Goal: Task Accomplishment & Management: Use online tool/utility

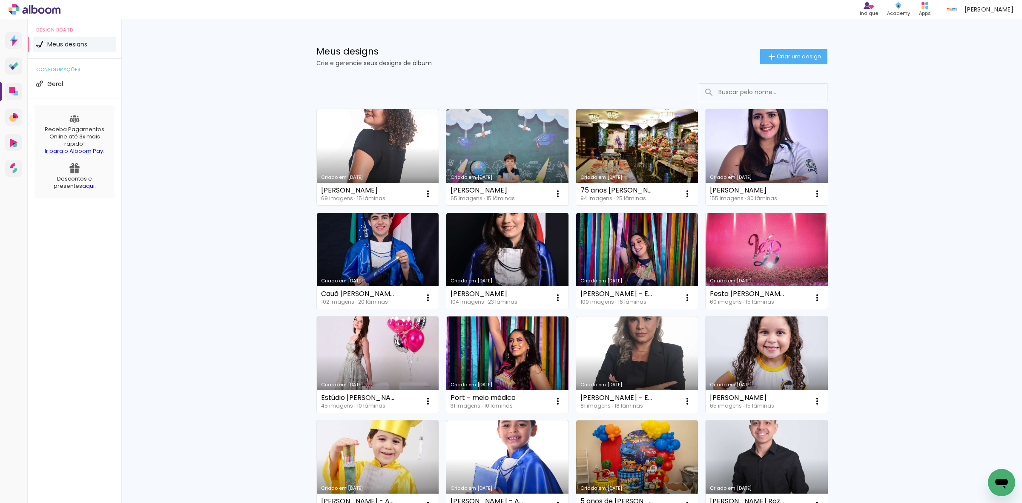
click at [555, 46] on div "Meus designs Crie e gerencie seus designs de álbum Criar um design" at bounding box center [572, 46] width 554 height 55
click at [645, 80] on div "Criado em 22/08/25 Victoria Oliveira Chaves 69 imagens ∙ 15 lâminas Abrir Fazer…" at bounding box center [572, 500] width 554 height 850
click at [731, 90] on input at bounding box center [774, 91] width 121 height 17
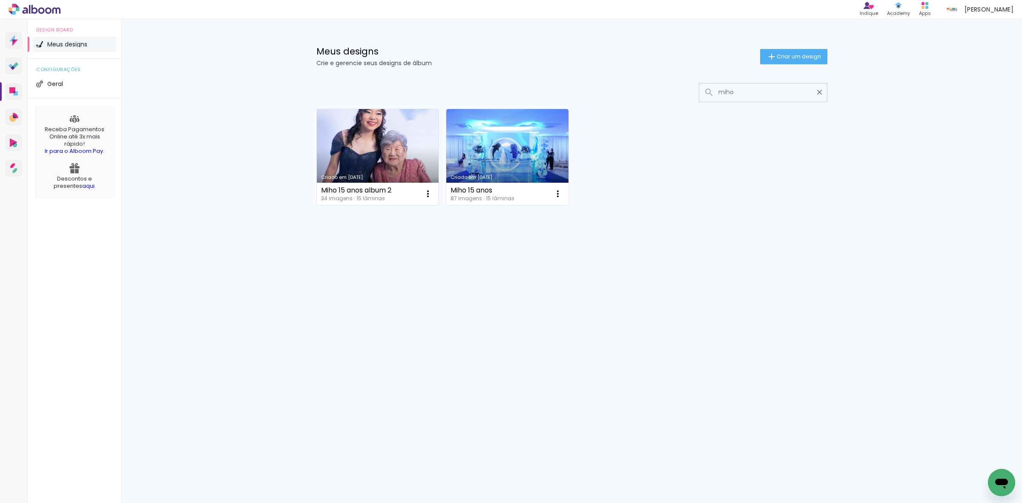
type input "miho"
type paper-input "miho"
click at [397, 154] on link "Criado em [DATE]" at bounding box center [378, 157] width 122 height 96
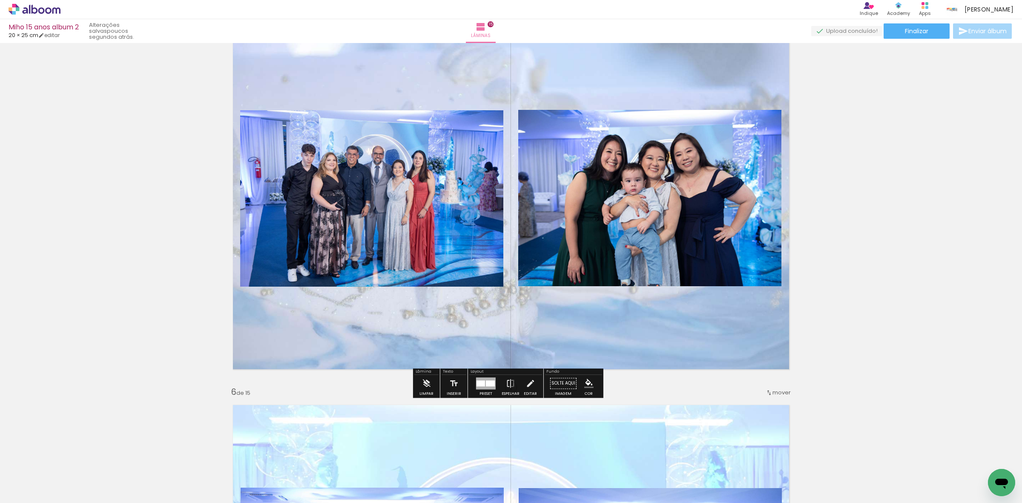
scroll to position [1491, 0]
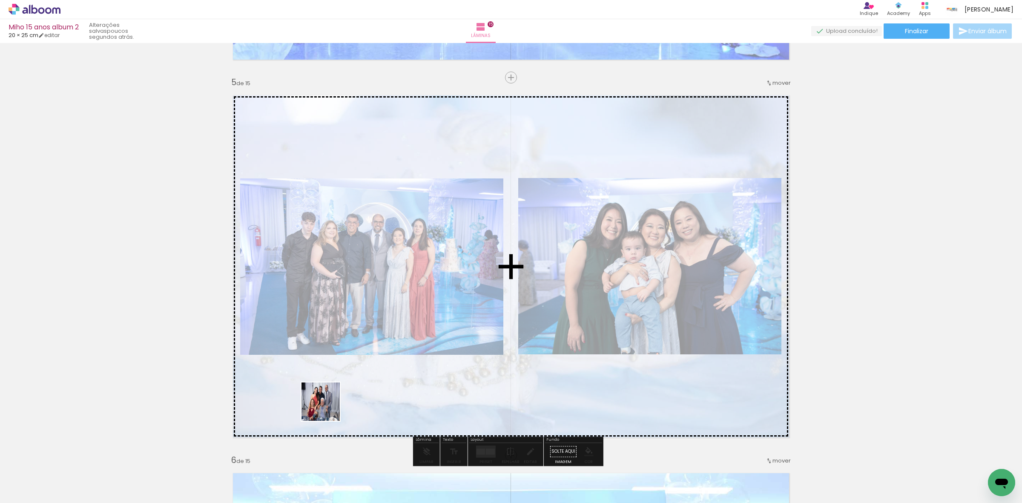
drag, startPoint x: 86, startPoint y: 479, endPoint x: 401, endPoint y: 399, distance: 325.7
click at [401, 399] on quentale-workspace at bounding box center [511, 251] width 1022 height 503
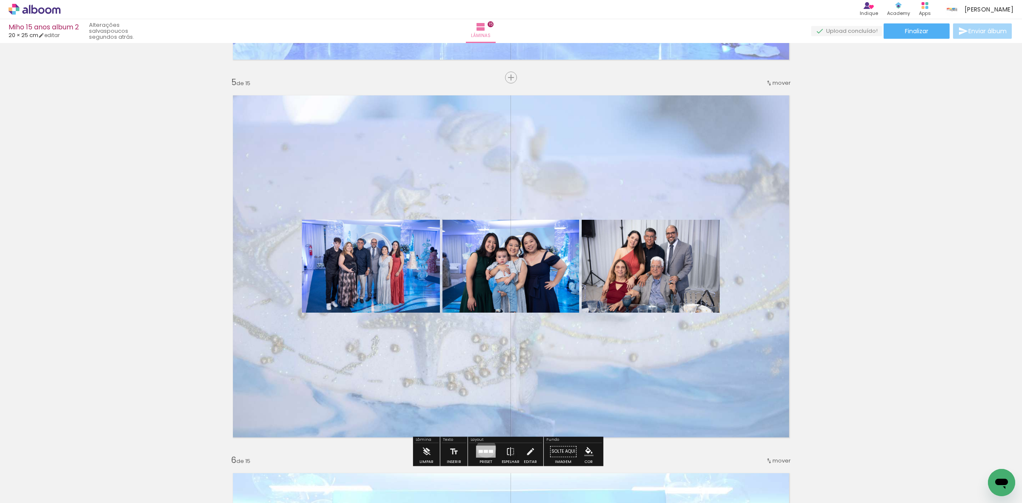
click at [484, 448] on div at bounding box center [486, 452] width 20 height 12
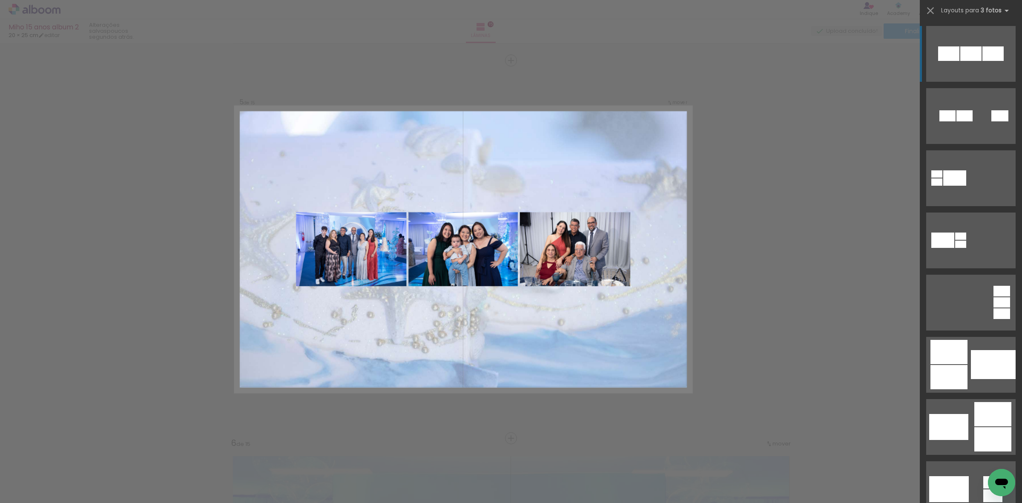
scroll to position [1511, 0]
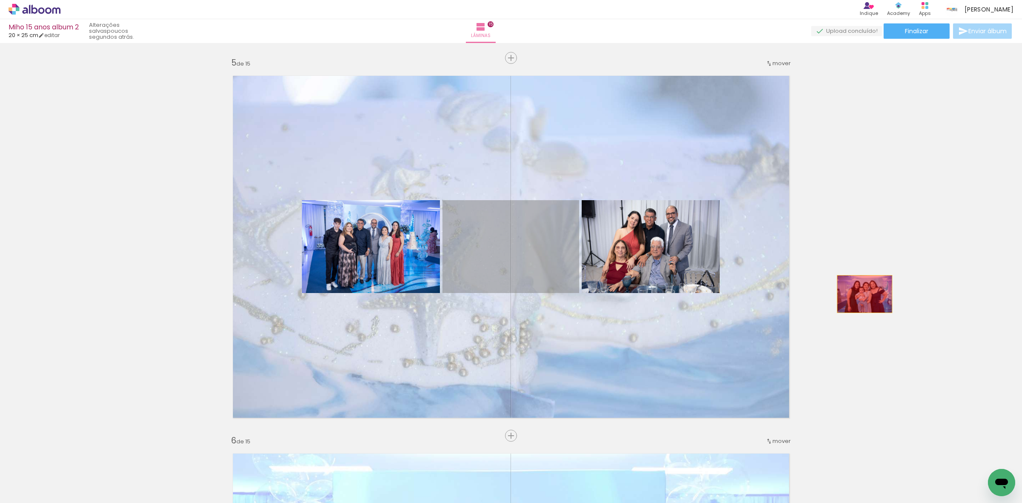
drag, startPoint x: 526, startPoint y: 285, endPoint x: 861, endPoint y: 294, distance: 334.9
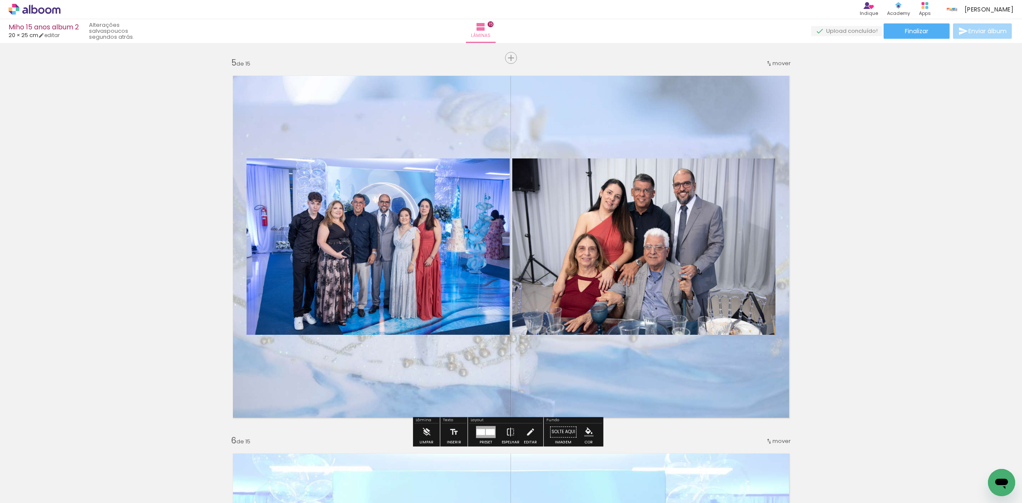
click at [636, 275] on quentale-photo at bounding box center [643, 246] width 263 height 176
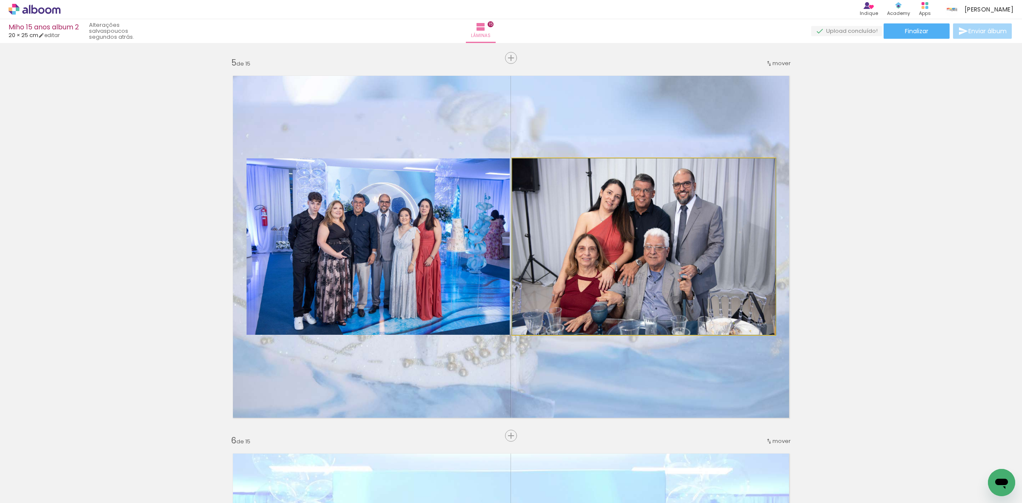
click at [636, 275] on quentale-photo at bounding box center [643, 246] width 263 height 176
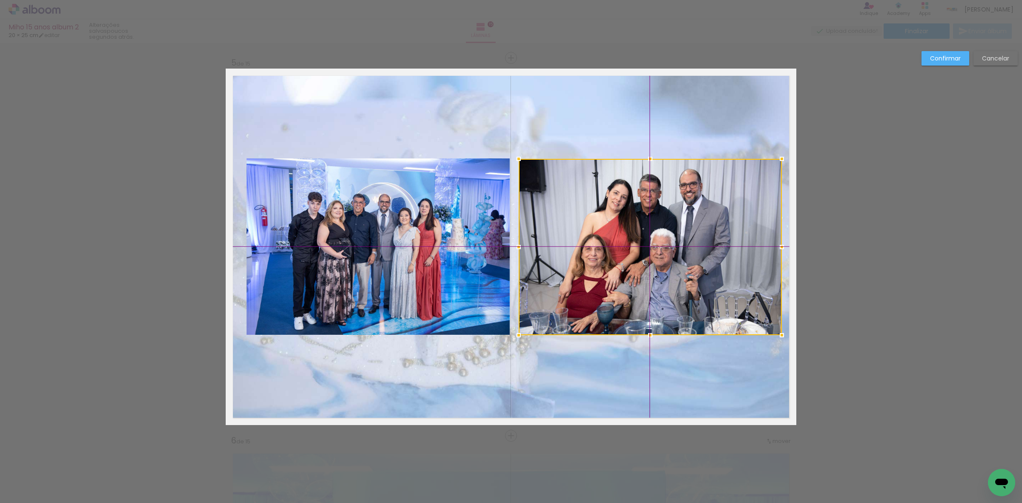
drag, startPoint x: 638, startPoint y: 277, endPoint x: 646, endPoint y: 276, distance: 8.1
click at [646, 276] on div at bounding box center [650, 247] width 263 height 176
click at [437, 279] on quentale-photo at bounding box center [378, 246] width 263 height 176
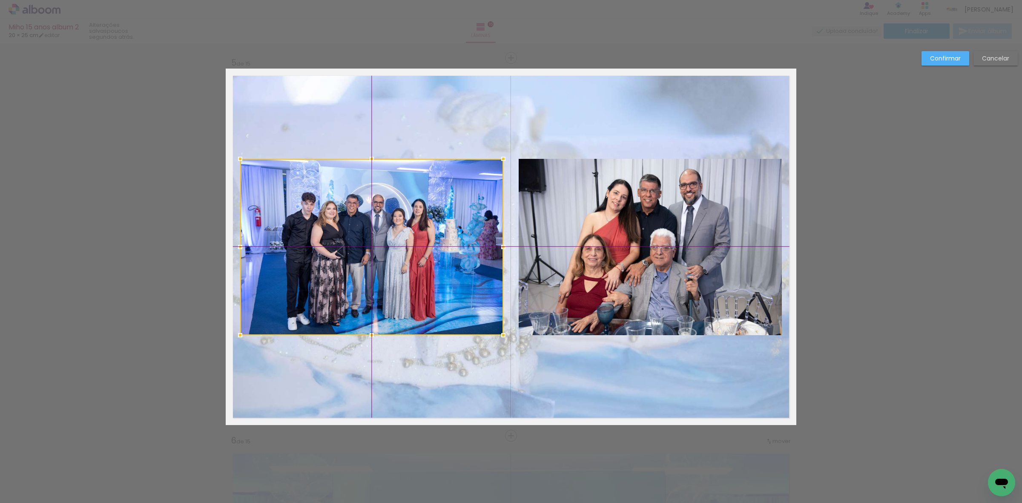
drag, startPoint x: 420, startPoint y: 279, endPoint x: 413, endPoint y: 280, distance: 6.4
click at [413, 280] on div at bounding box center [371, 247] width 263 height 176
click at [0, 0] on slot "Confirmar" at bounding box center [0, 0] width 0 height 0
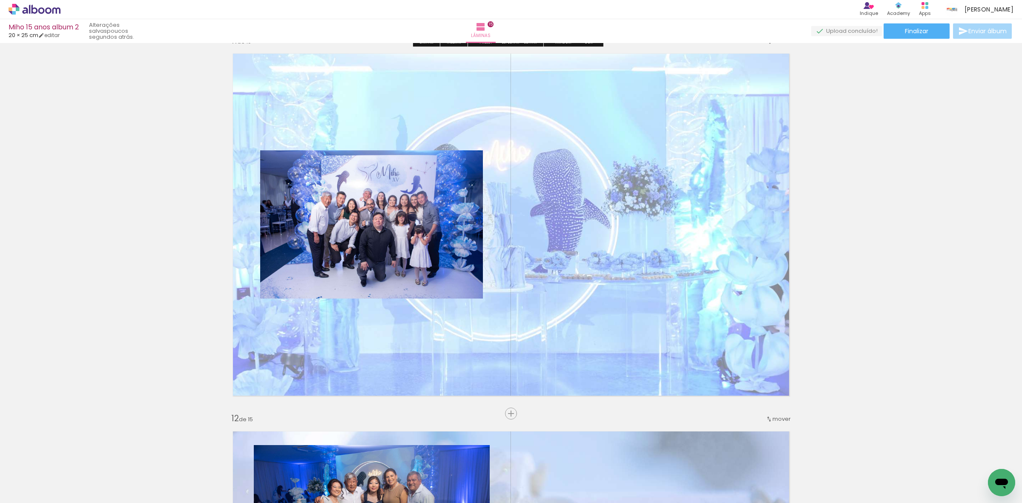
scroll to position [3800, 0]
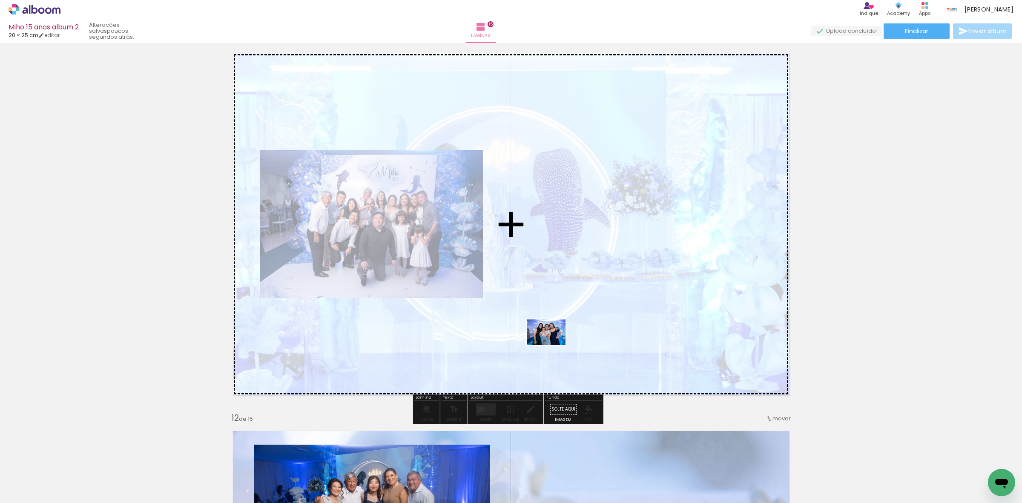
drag, startPoint x: 177, startPoint y: 437, endPoint x: 636, endPoint y: 314, distance: 475.0
click at [636, 314] on quentale-workspace at bounding box center [511, 251] width 1022 height 503
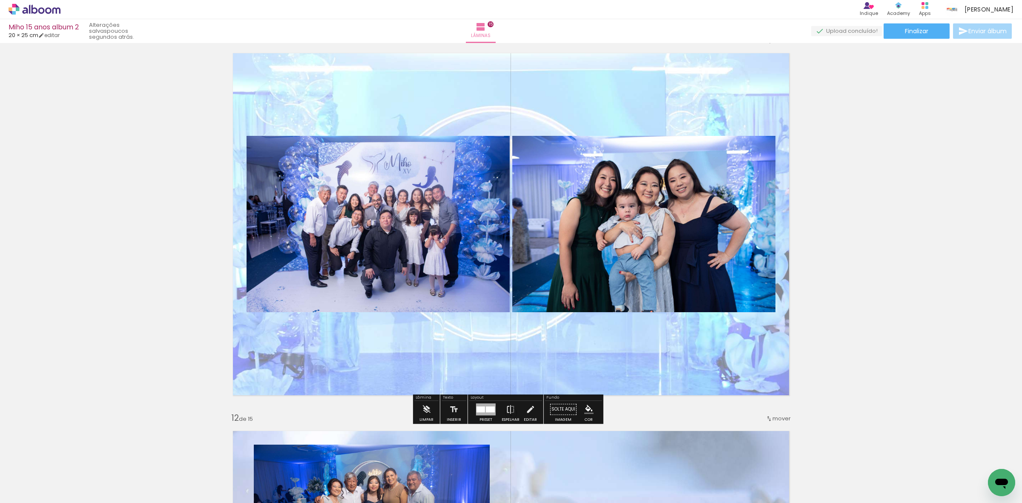
click at [647, 258] on quentale-photo at bounding box center [643, 224] width 263 height 176
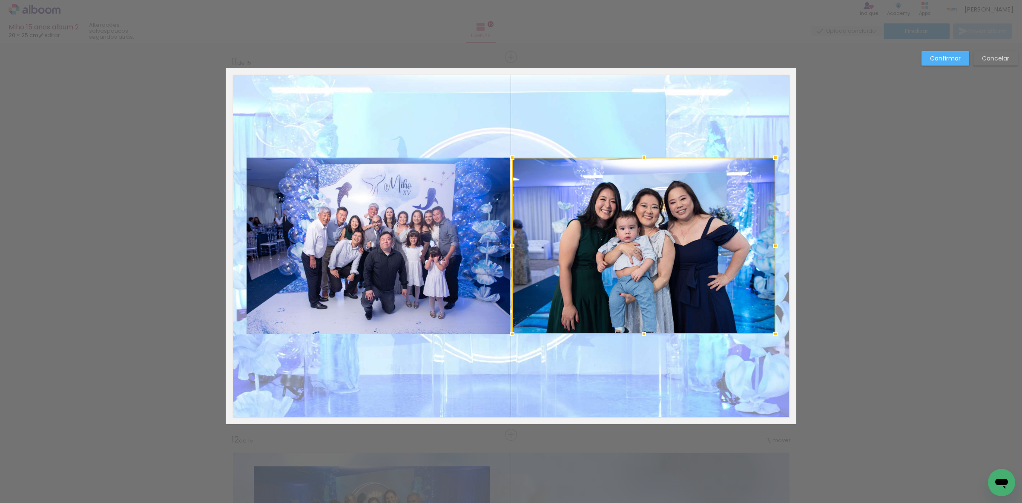
scroll to position [3778, 0]
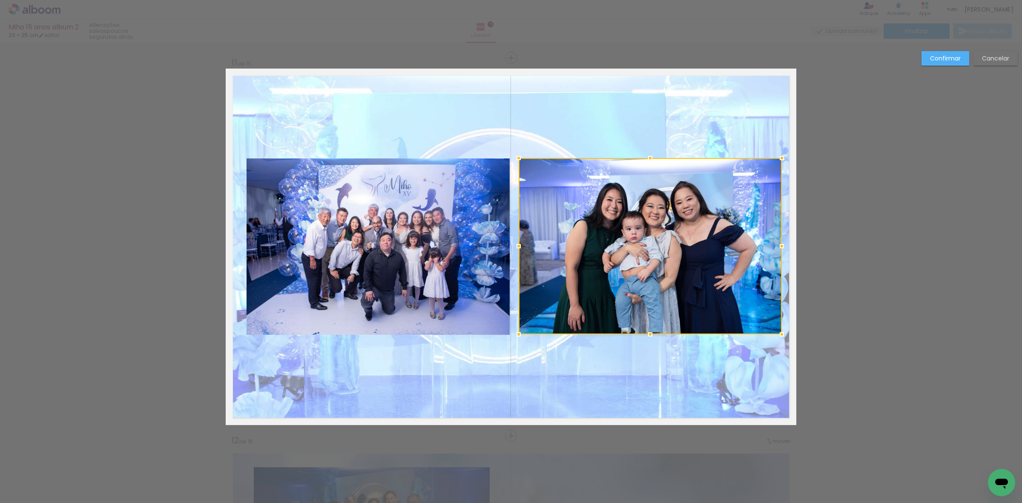
drag, startPoint x: 646, startPoint y: 236, endPoint x: 650, endPoint y: 233, distance: 4.8
click at [650, 233] on div at bounding box center [650, 246] width 263 height 176
click at [642, 245] on div at bounding box center [649, 247] width 263 height 176
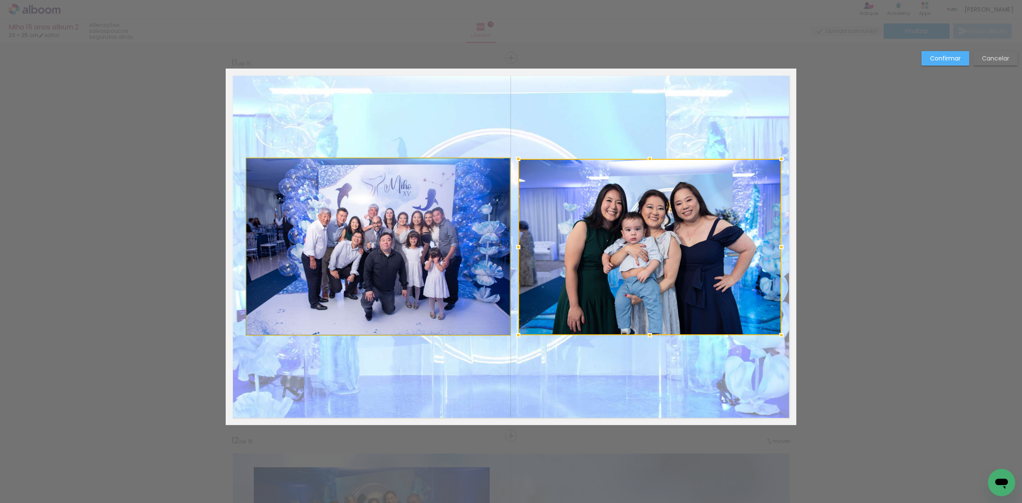
click at [358, 260] on quentale-photo at bounding box center [378, 246] width 263 height 176
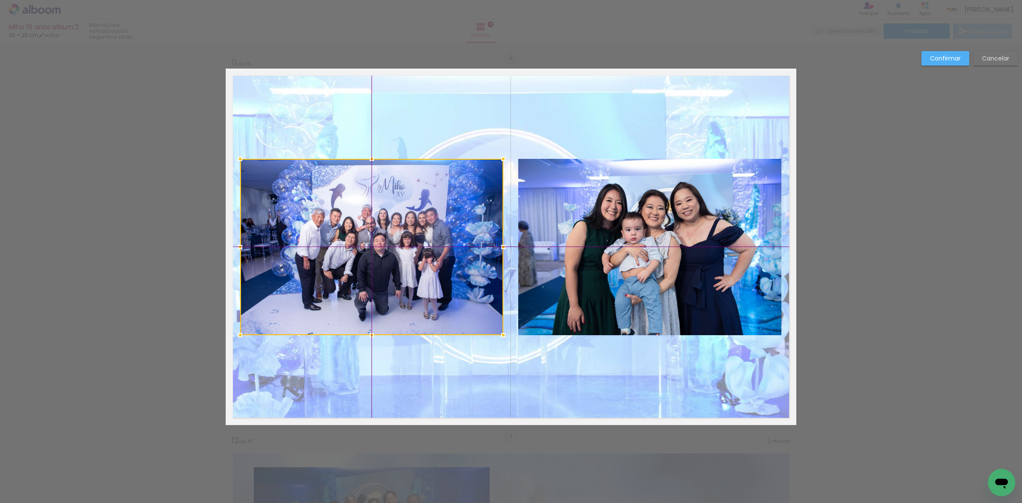
click at [364, 254] on div at bounding box center [371, 247] width 263 height 176
click at [0, 0] on slot "Confirmar" at bounding box center [0, 0] width 0 height 0
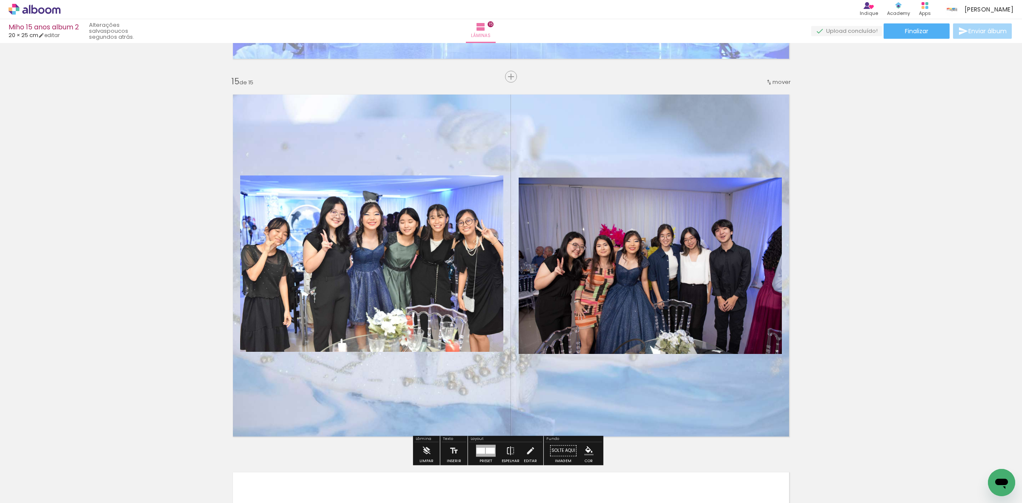
scroll to position [5269, 0]
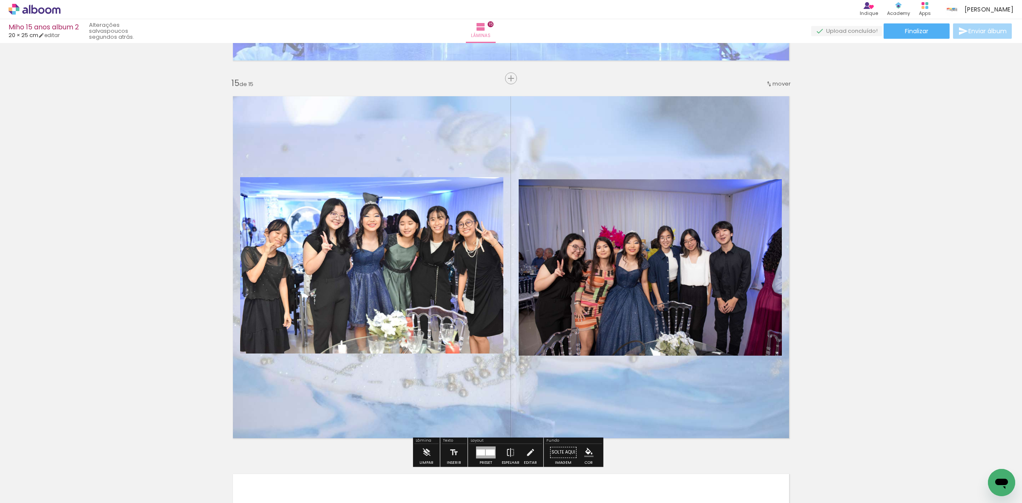
click at [779, 80] on span "mover" at bounding box center [782, 84] width 18 height 8
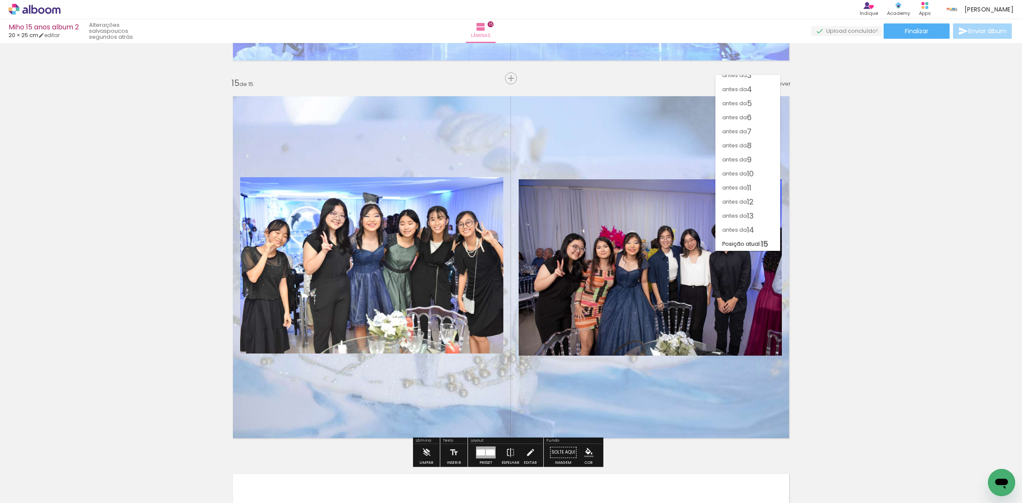
scroll to position [35, 0]
click at [754, 81] on paper-item "antes da 3" at bounding box center [748, 76] width 65 height 14
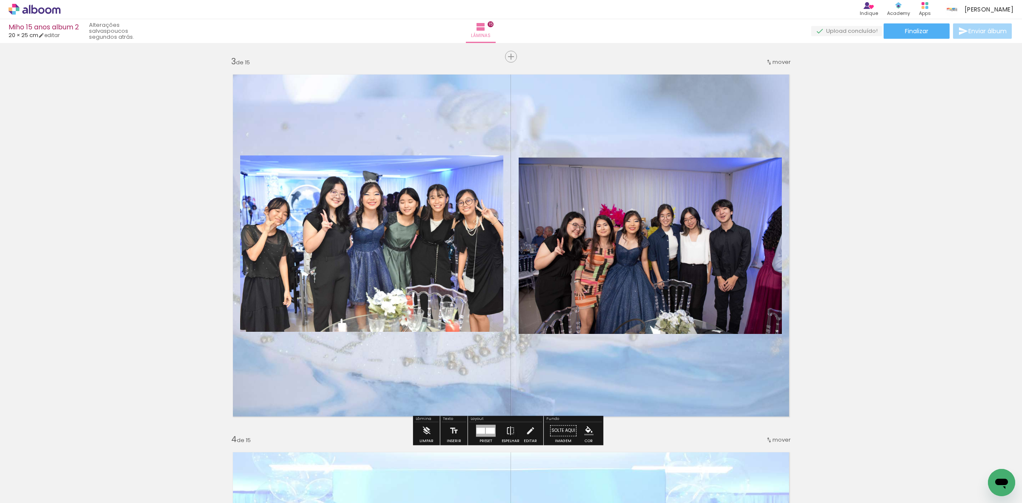
scroll to position [755, 0]
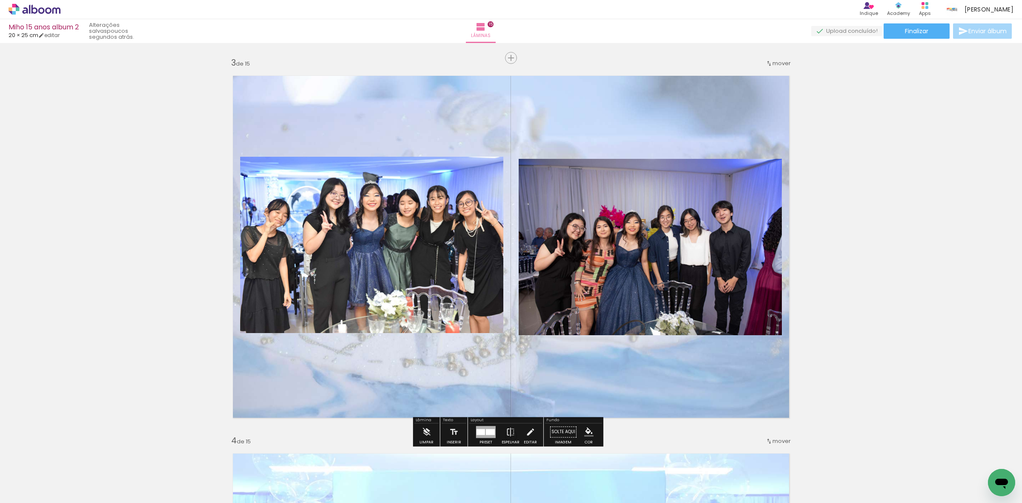
click at [776, 62] on span "mover" at bounding box center [782, 63] width 18 height 8
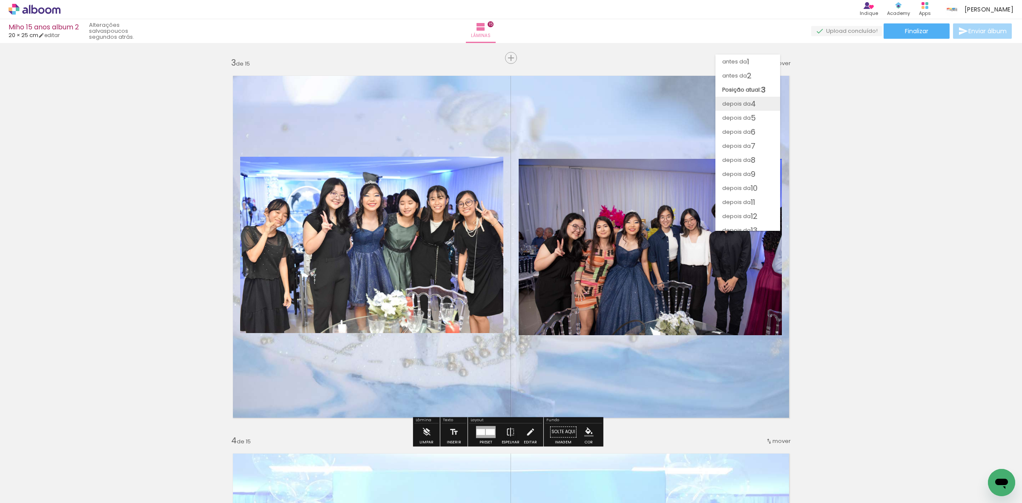
click at [754, 106] on span "4" at bounding box center [753, 104] width 5 height 14
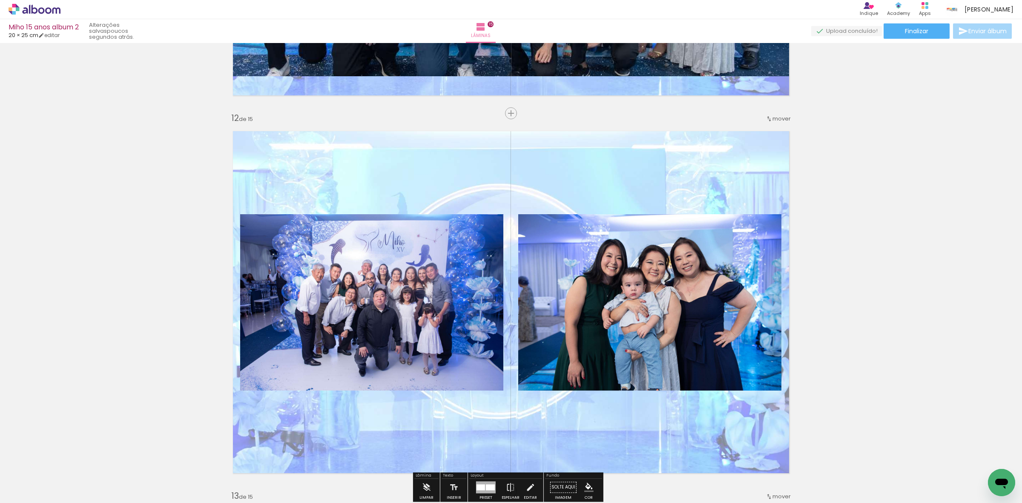
scroll to position [4051, 0]
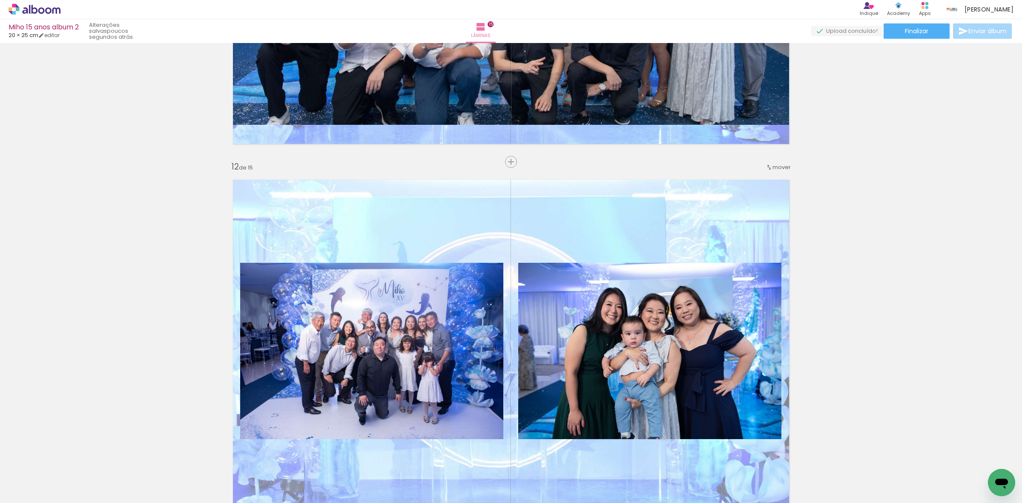
click at [777, 163] on span "mover" at bounding box center [782, 167] width 18 height 8
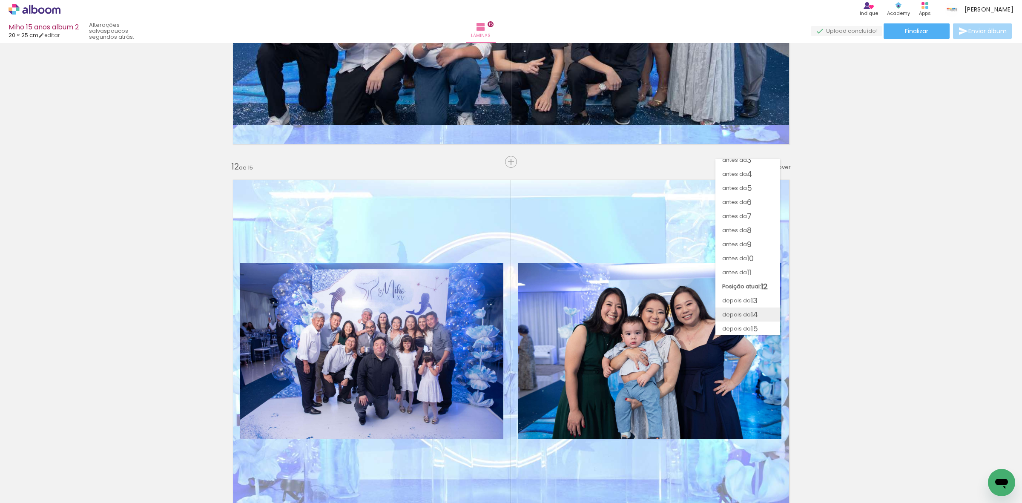
scroll to position [35, 0]
click at [754, 326] on span "15" at bounding box center [754, 328] width 7 height 14
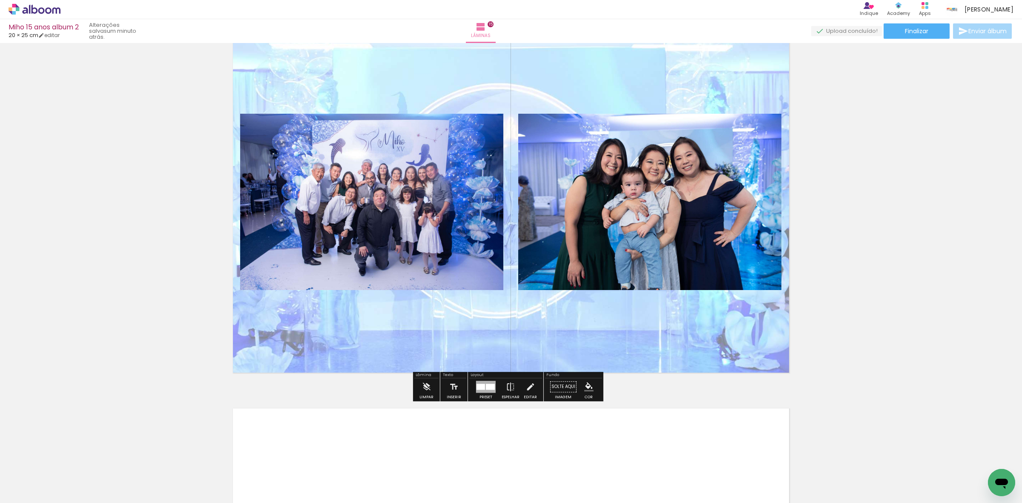
scroll to position [5342, 0]
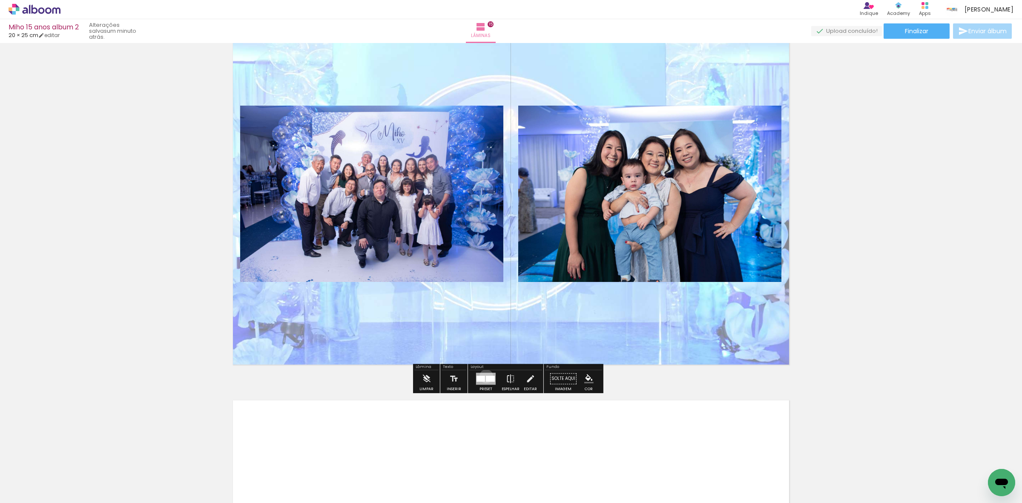
click at [486, 376] on div at bounding box center [490, 379] width 9 height 6
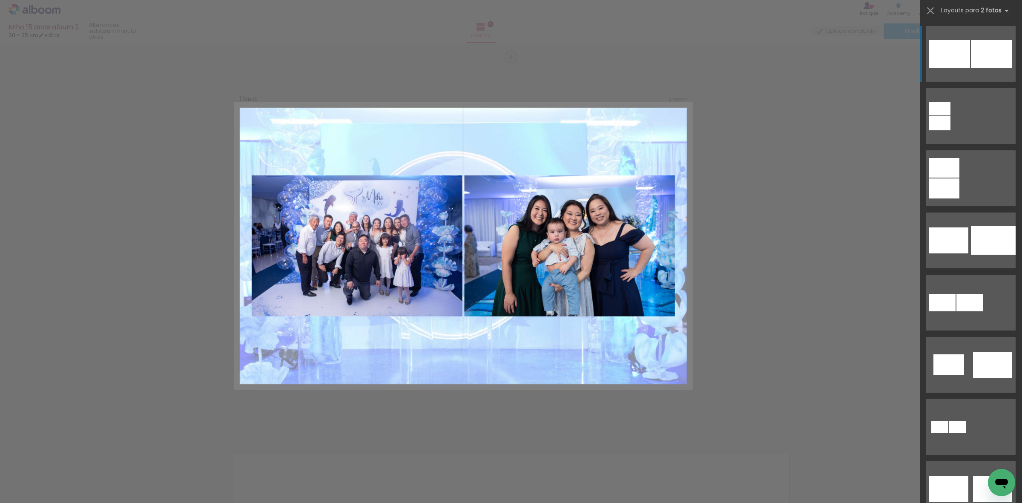
scroll to position [5289, 0]
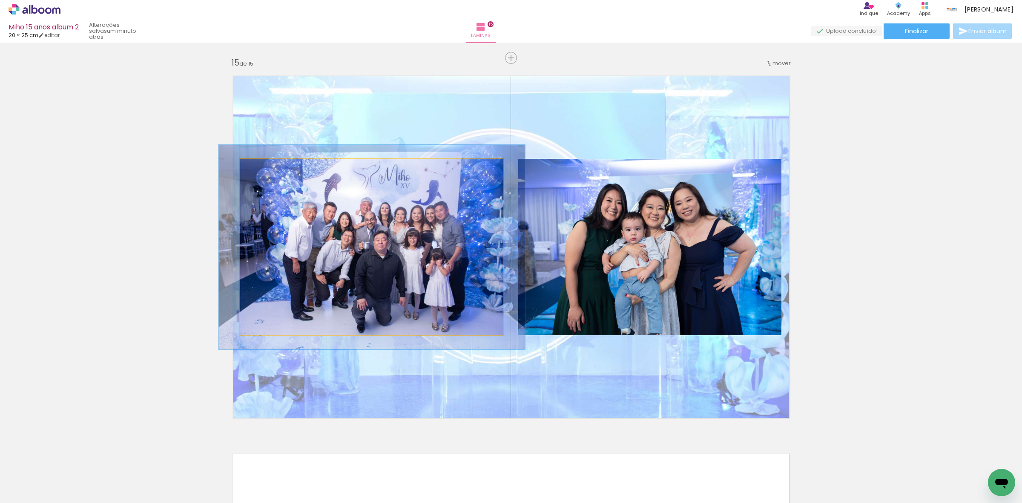
drag, startPoint x: 260, startPoint y: 167, endPoint x: 265, endPoint y: 167, distance: 4.7
type paper-slider "116"
click at [265, 167] on div at bounding box center [265, 168] width 14 height 14
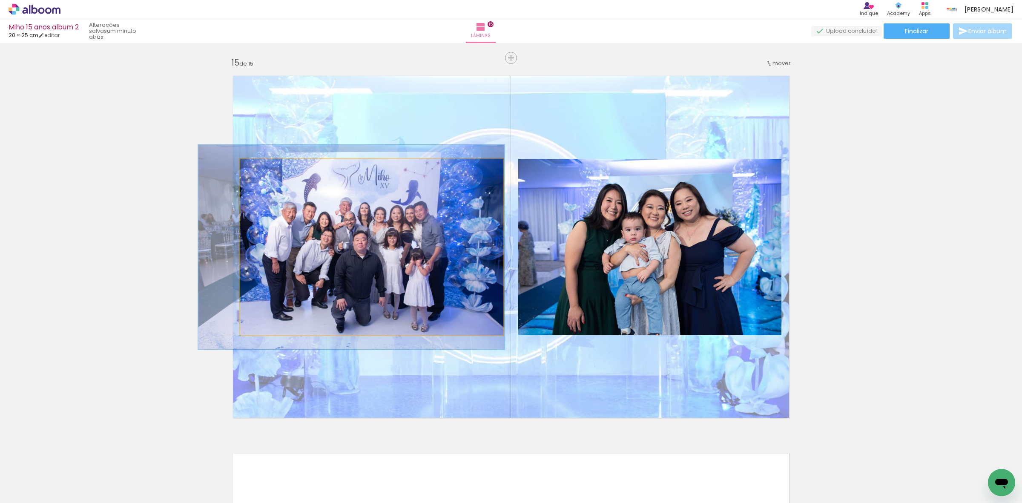
drag, startPoint x: 373, startPoint y: 224, endPoint x: 352, endPoint y: 224, distance: 20.4
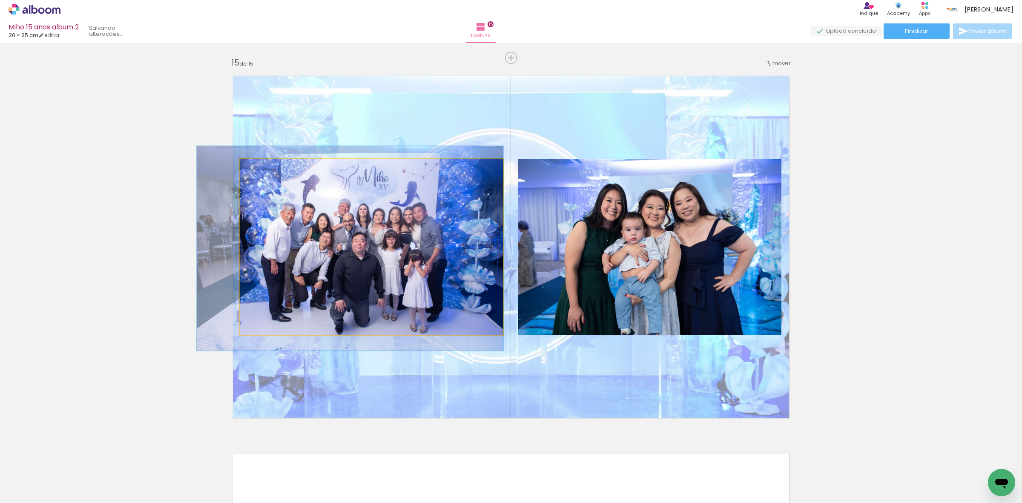
drag, startPoint x: 400, startPoint y: 250, endPoint x: 400, endPoint y: 256, distance: 6.4
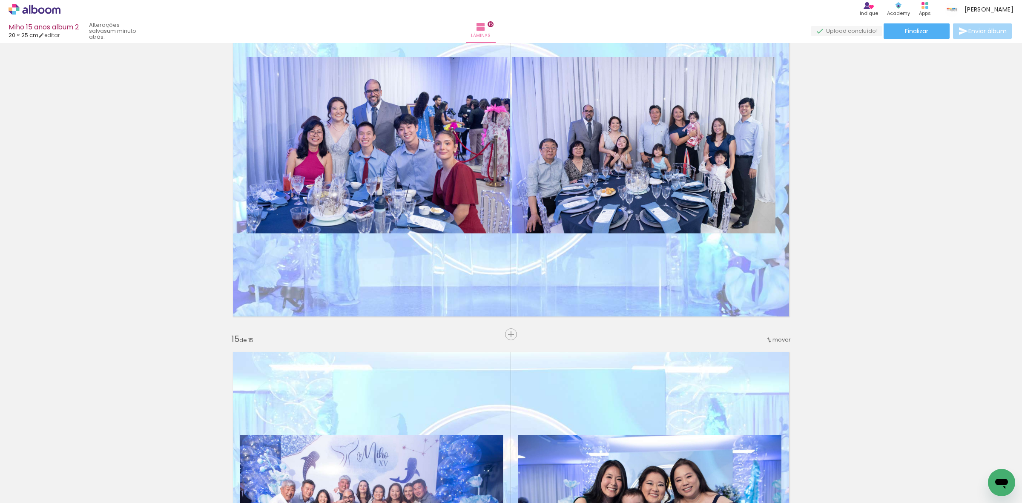
scroll to position [4969, 0]
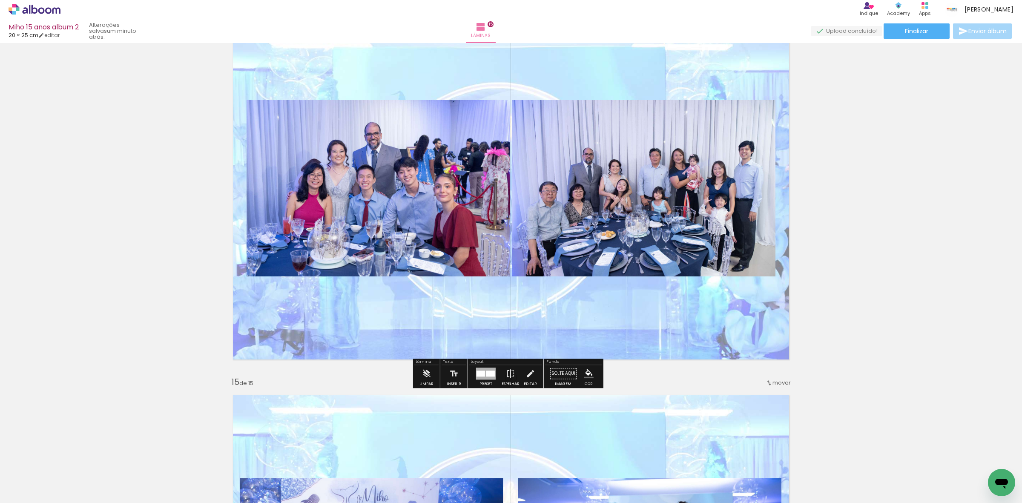
click at [431, 187] on quentale-photo at bounding box center [378, 188] width 263 height 176
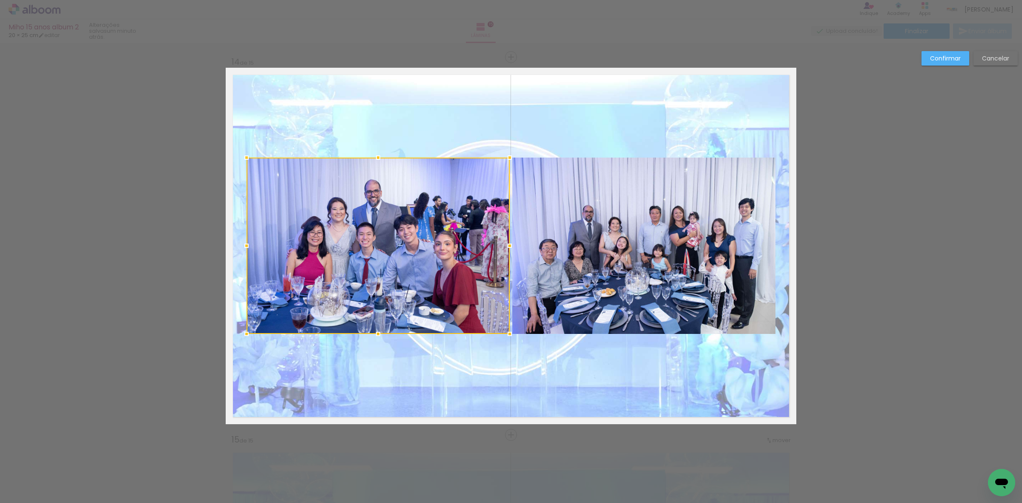
scroll to position [4912, 0]
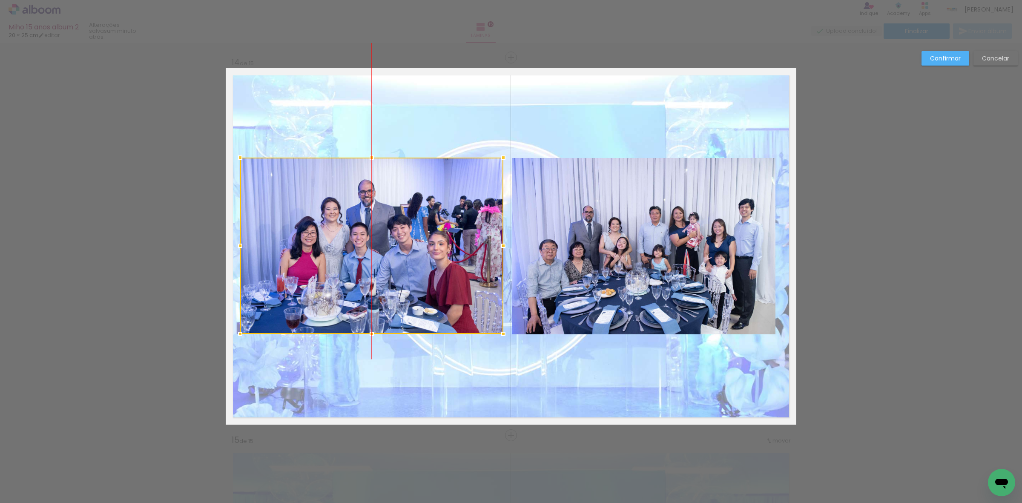
drag, startPoint x: 363, startPoint y: 197, endPoint x: 355, endPoint y: 196, distance: 8.2
click at [355, 196] on div at bounding box center [371, 246] width 263 height 176
click at [363, 226] on div at bounding box center [372, 246] width 263 height 176
click at [613, 214] on quentale-photo at bounding box center [643, 246] width 263 height 176
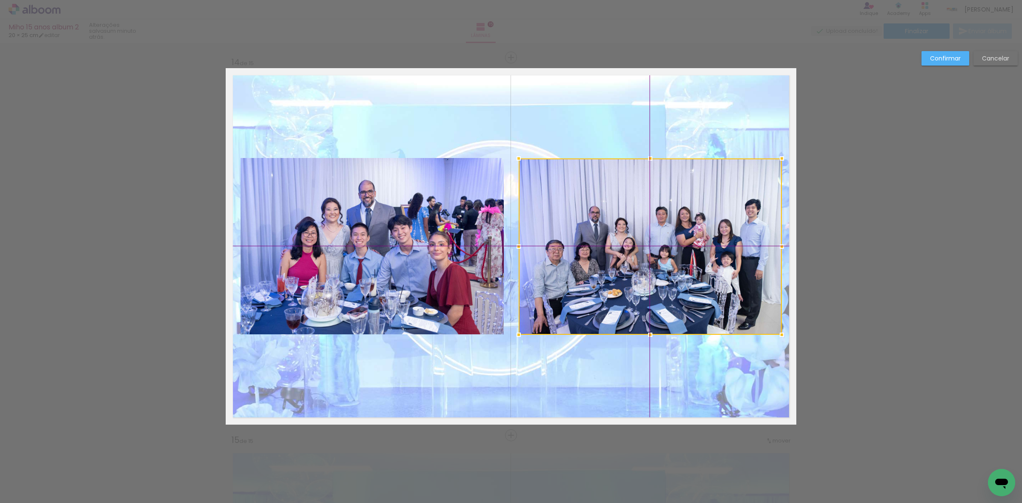
click at [613, 256] on div at bounding box center [650, 246] width 263 height 176
click at [944, 63] on paper-button "Confirmar" at bounding box center [946, 58] width 48 height 14
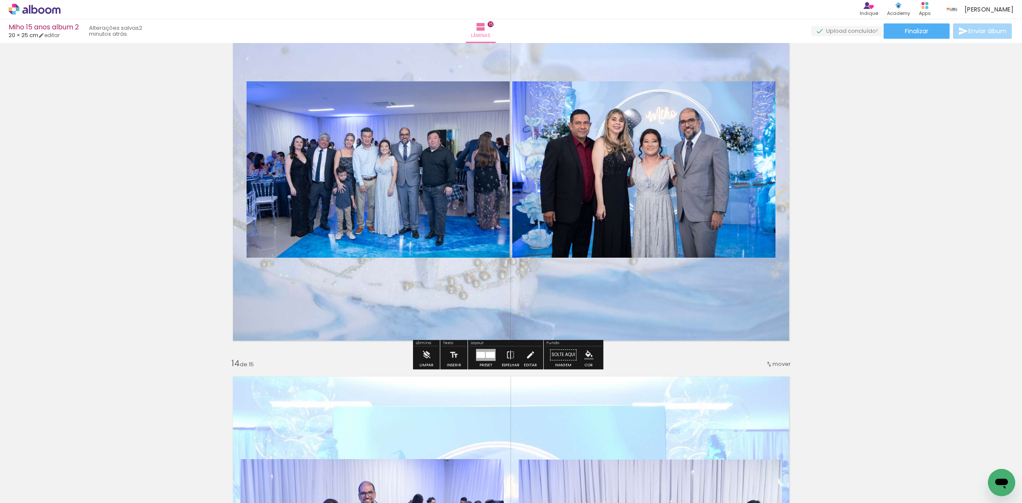
scroll to position [4592, 0]
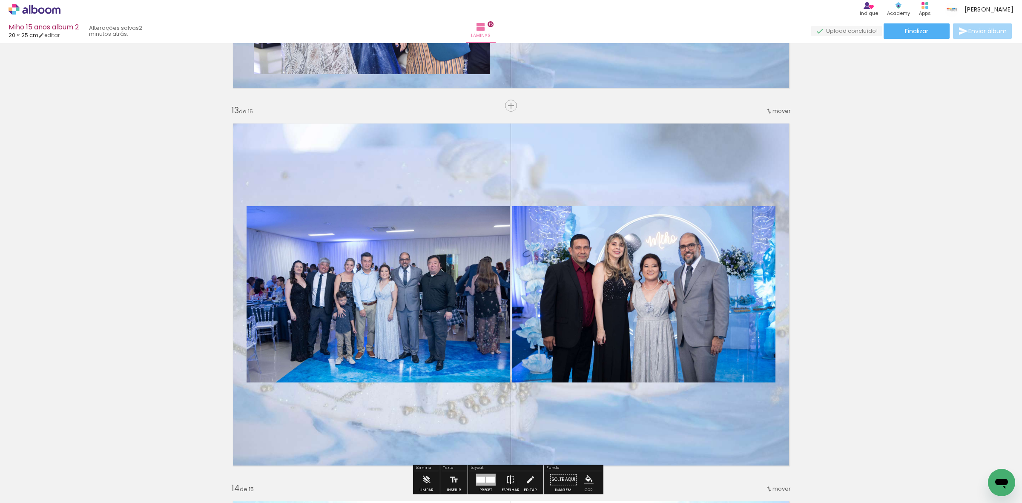
click at [612, 256] on quentale-photo at bounding box center [643, 294] width 263 height 176
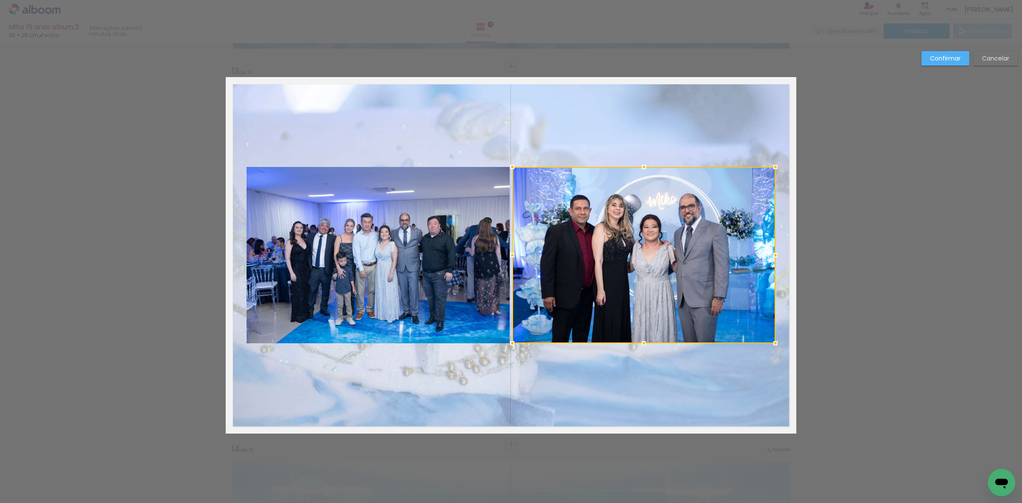
scroll to position [4533, 0]
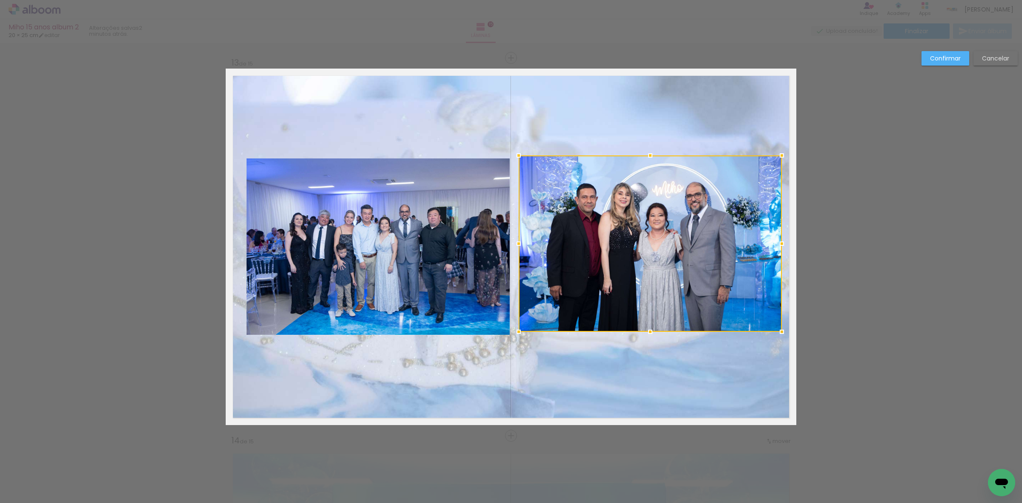
drag, startPoint x: 627, startPoint y: 275, endPoint x: 639, endPoint y: 271, distance: 12.8
click at [639, 271] on div at bounding box center [650, 243] width 263 height 176
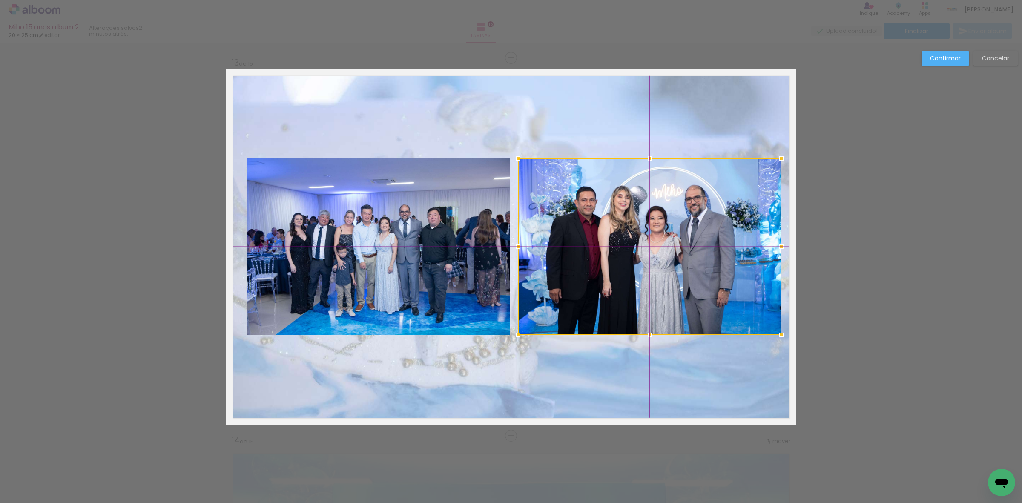
click at [640, 269] on div at bounding box center [649, 246] width 263 height 176
click at [461, 261] on quentale-photo at bounding box center [378, 246] width 263 height 176
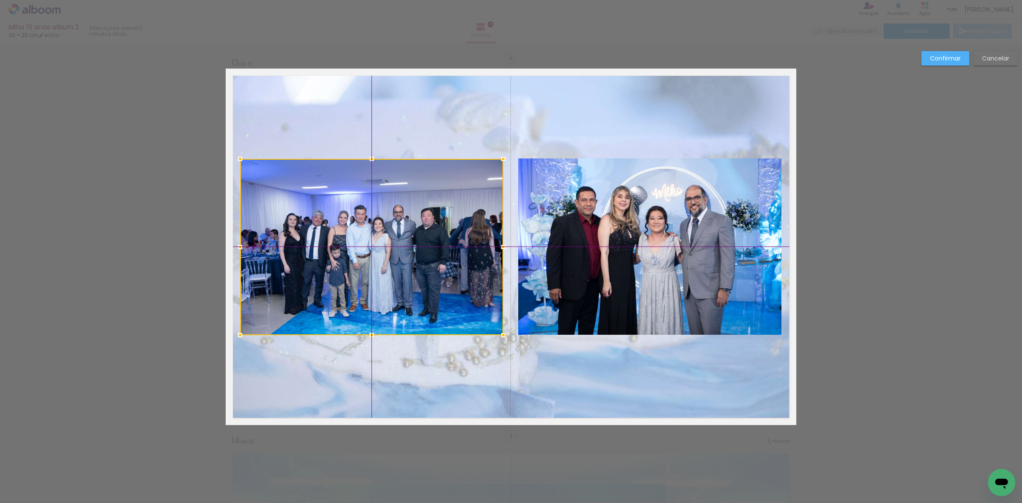
drag, startPoint x: 364, startPoint y: 261, endPoint x: 359, endPoint y: 260, distance: 5.2
click at [359, 260] on div at bounding box center [371, 247] width 263 height 176
click at [0, 0] on slot "Confirmar" at bounding box center [0, 0] width 0 height 0
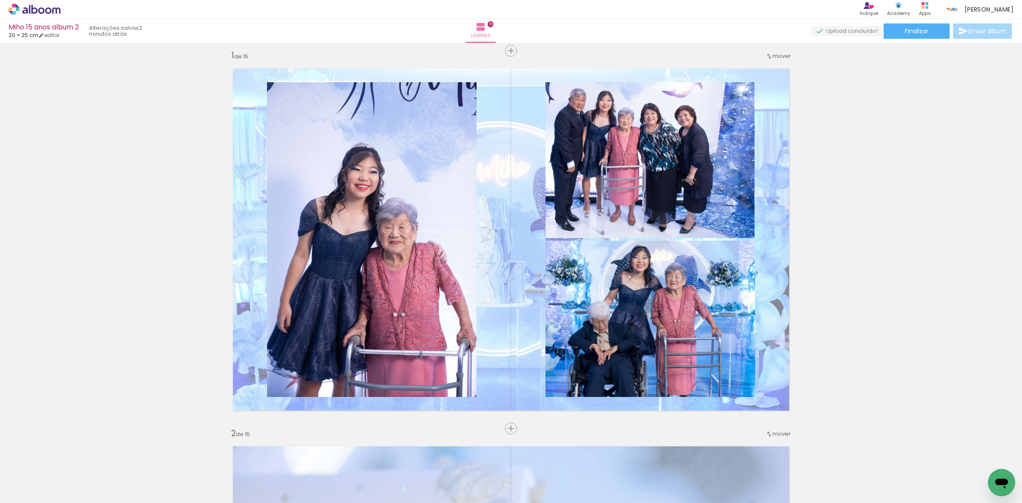
scroll to position [0, 0]
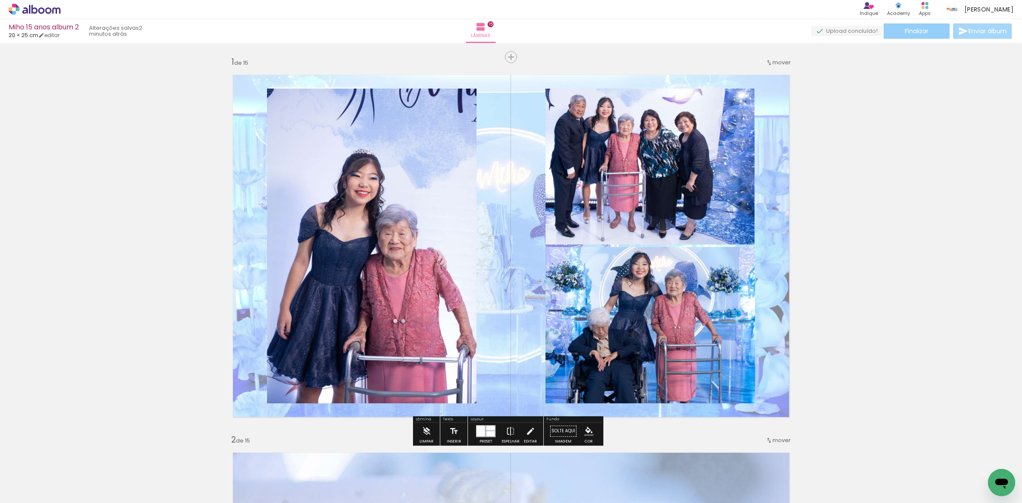
click at [897, 29] on paper-button "Finalizar" at bounding box center [917, 30] width 66 height 15
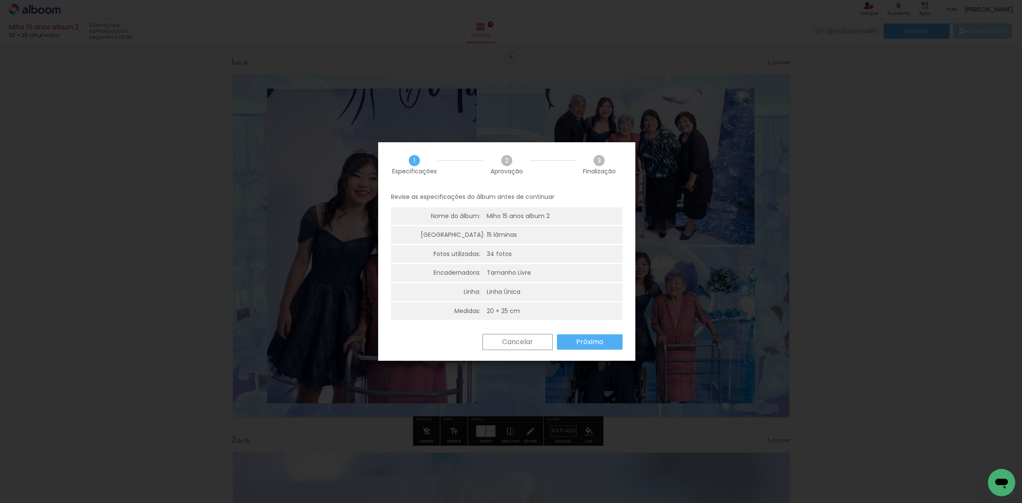
click at [0, 0] on slot "Próximo" at bounding box center [0, 0] width 0 height 0
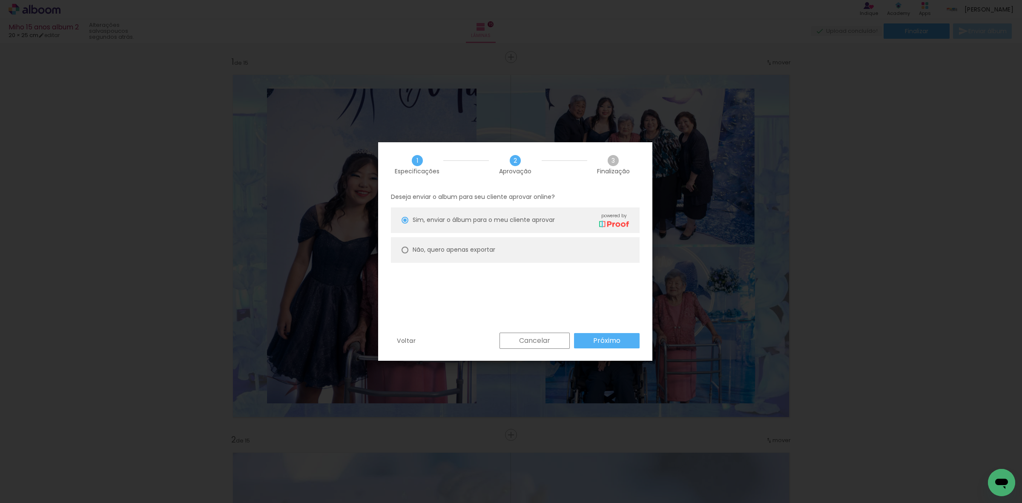
click at [546, 261] on paper-radio-button "Não, quero apenas exportar" at bounding box center [515, 250] width 249 height 26
type paper-radio-button "on"
click at [0, 0] on slot "Próximo" at bounding box center [0, 0] width 0 height 0
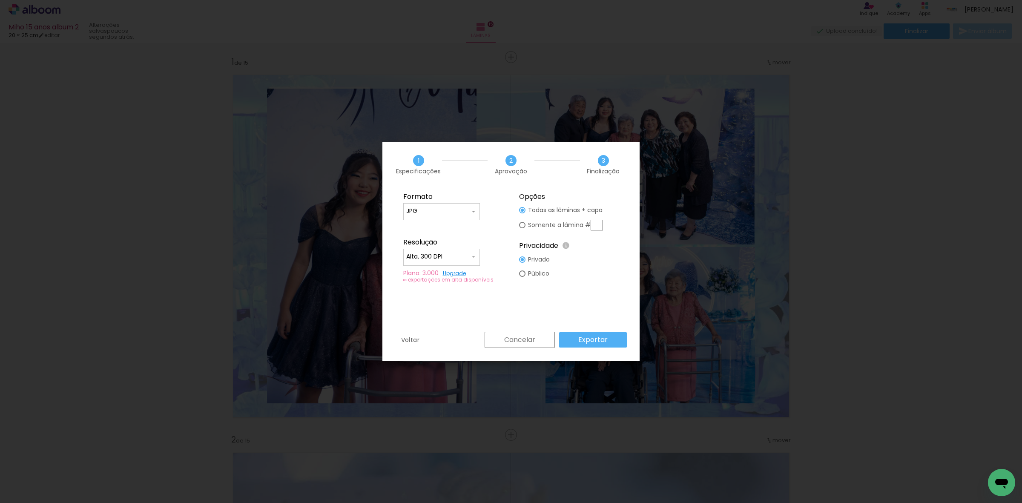
click at [0, 0] on slot "Exportar" at bounding box center [0, 0] width 0 height 0
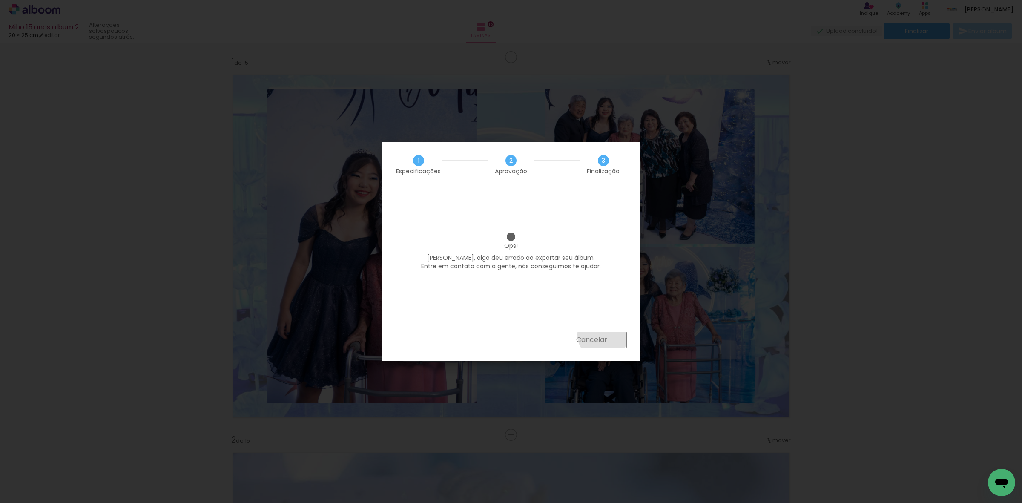
click at [0, 0] on slot "Cancelar" at bounding box center [0, 0] width 0 height 0
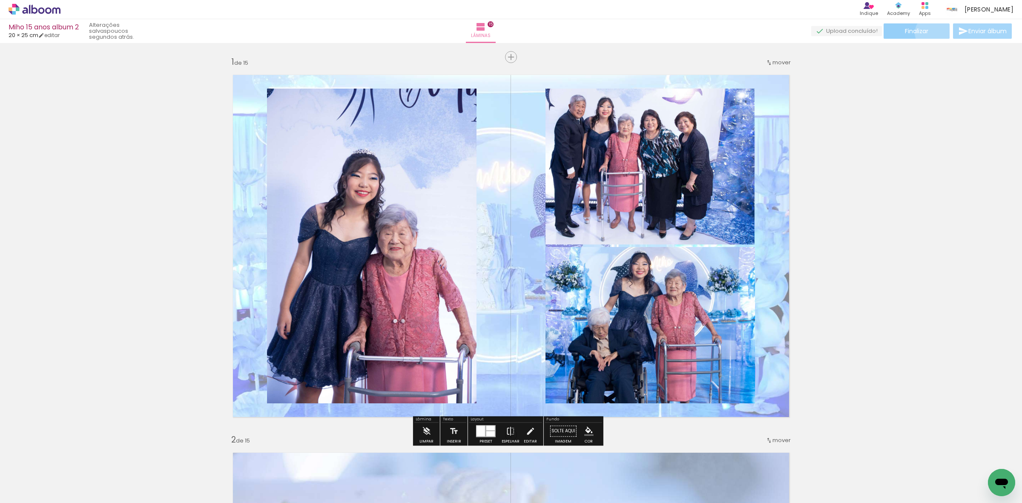
click at [931, 33] on paper-button "Finalizar" at bounding box center [917, 30] width 66 height 15
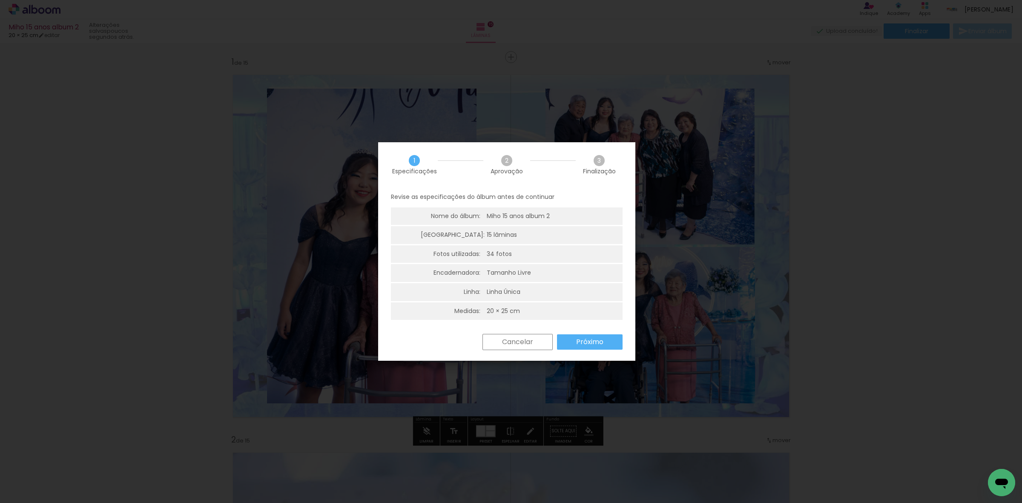
click at [603, 348] on paper-button "Próximo" at bounding box center [590, 341] width 66 height 15
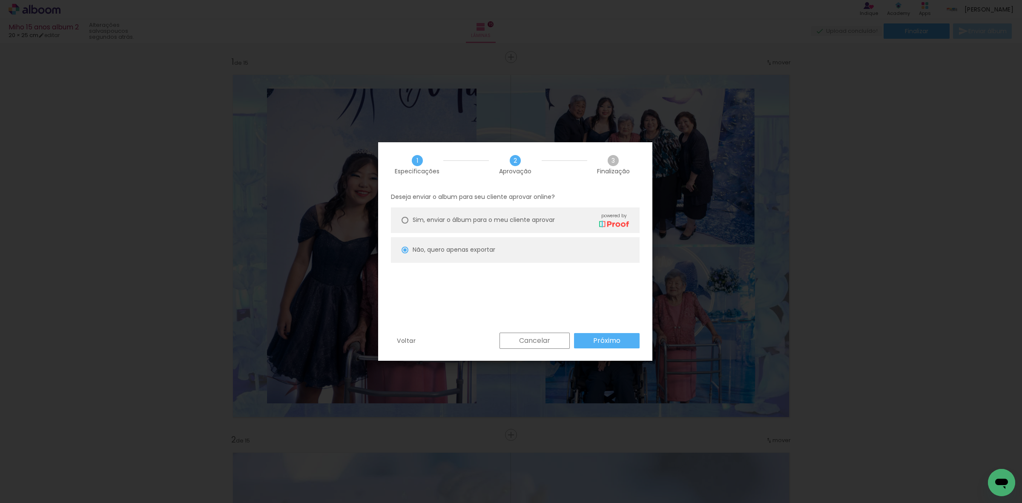
click at [0, 0] on slot "Próximo" at bounding box center [0, 0] width 0 height 0
type input "Alta, 300 DPI"
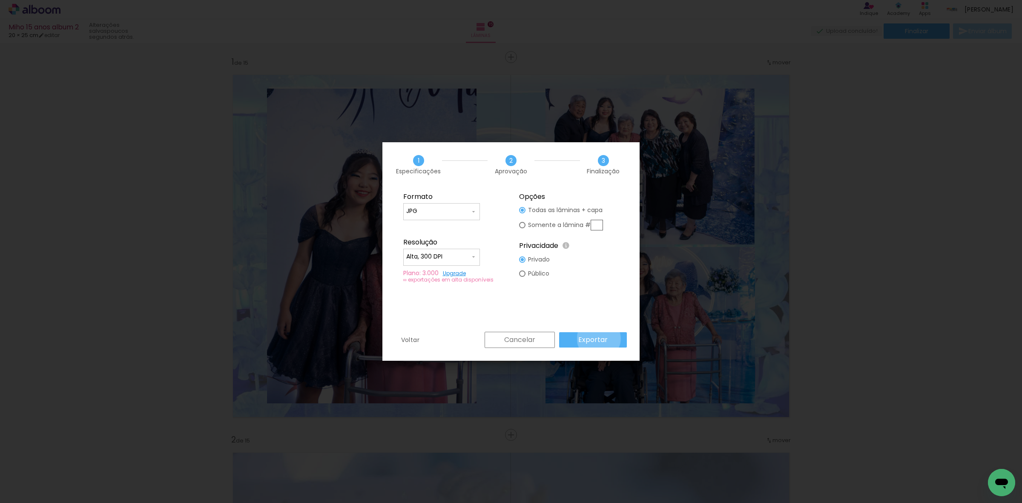
click at [0, 0] on slot "Exportar" at bounding box center [0, 0] width 0 height 0
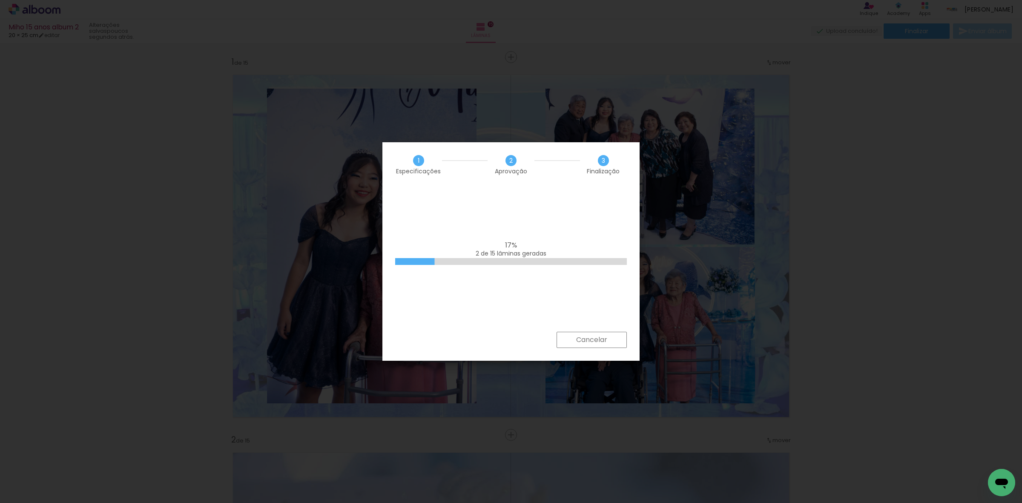
click at [499, 195] on div "17% 2 de 15 lâminas geradas" at bounding box center [511, 259] width 257 height 145
click at [0, 0] on slot "Cancelar" at bounding box center [0, 0] width 0 height 0
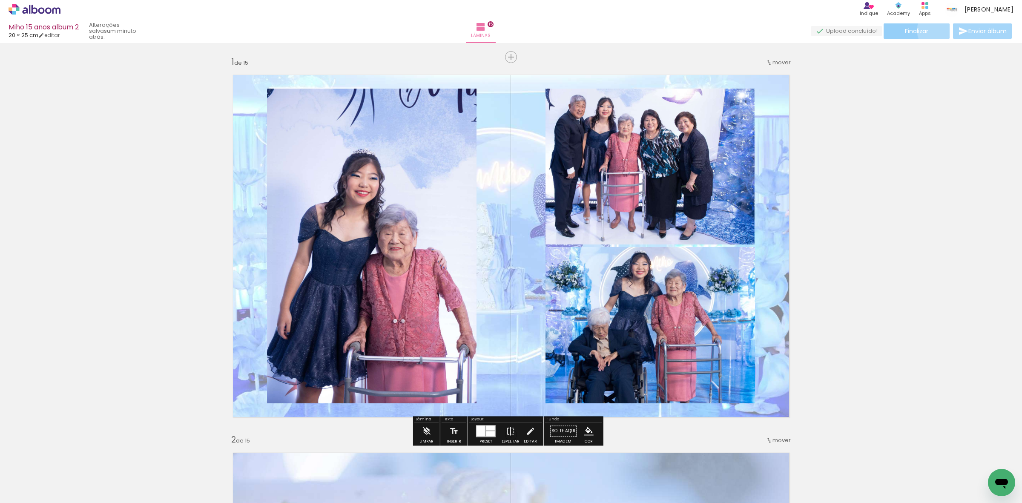
click at [937, 30] on paper-button "Finalizar" at bounding box center [917, 30] width 66 height 15
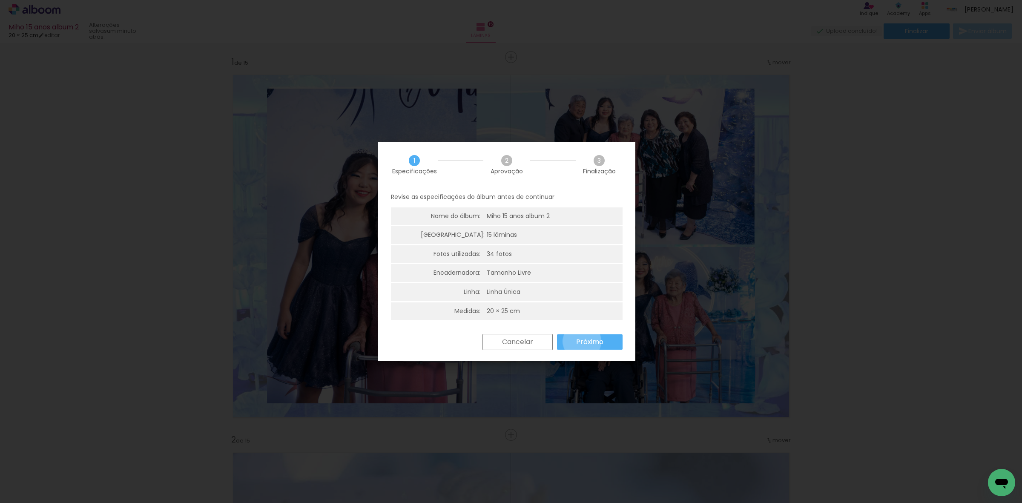
click at [0, 0] on slot "Próximo" at bounding box center [0, 0] width 0 height 0
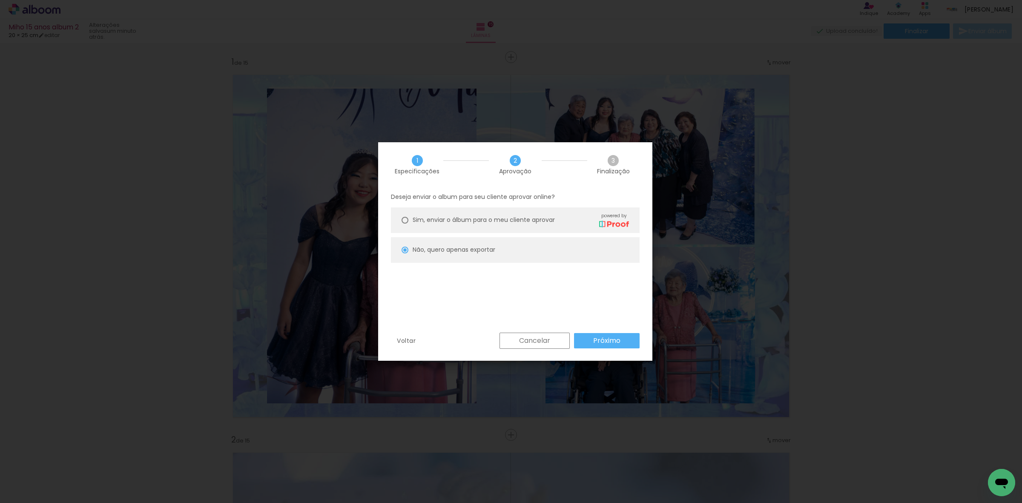
click at [0, 0] on slot "Próximo" at bounding box center [0, 0] width 0 height 0
type input "Alta, 300 DPI"
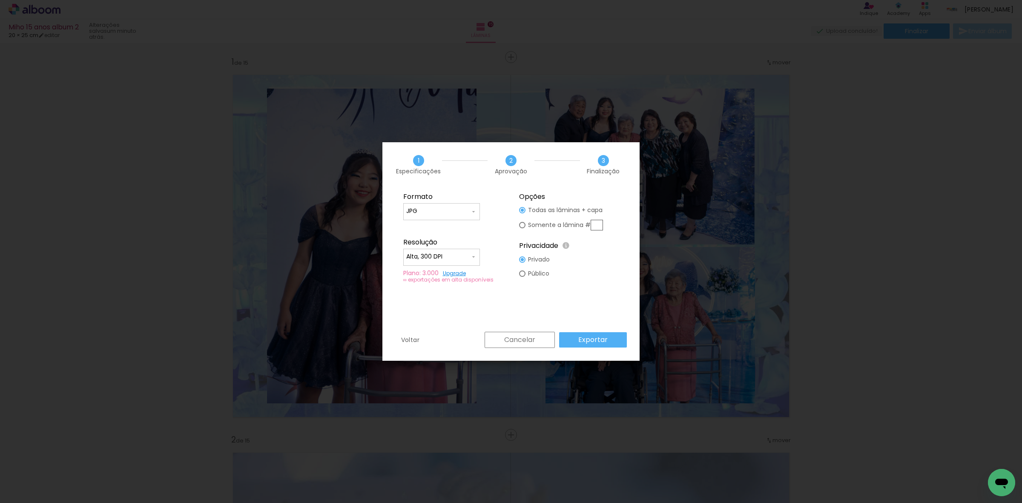
click at [610, 333] on paper-button "Exportar" at bounding box center [593, 339] width 68 height 15
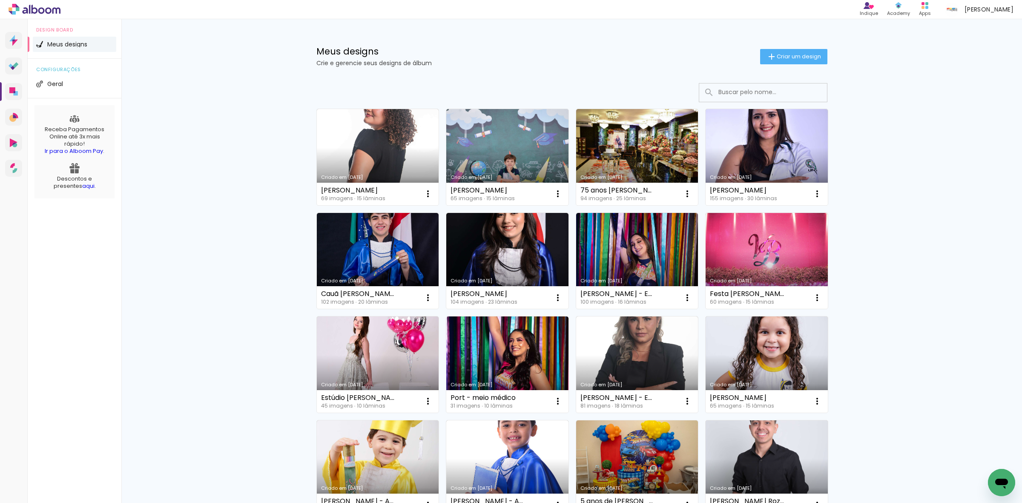
click at [742, 94] on input at bounding box center [774, 91] width 121 height 17
type input "mi"
type paper-input "mi"
click at [777, 95] on input "mi" at bounding box center [774, 91] width 121 height 17
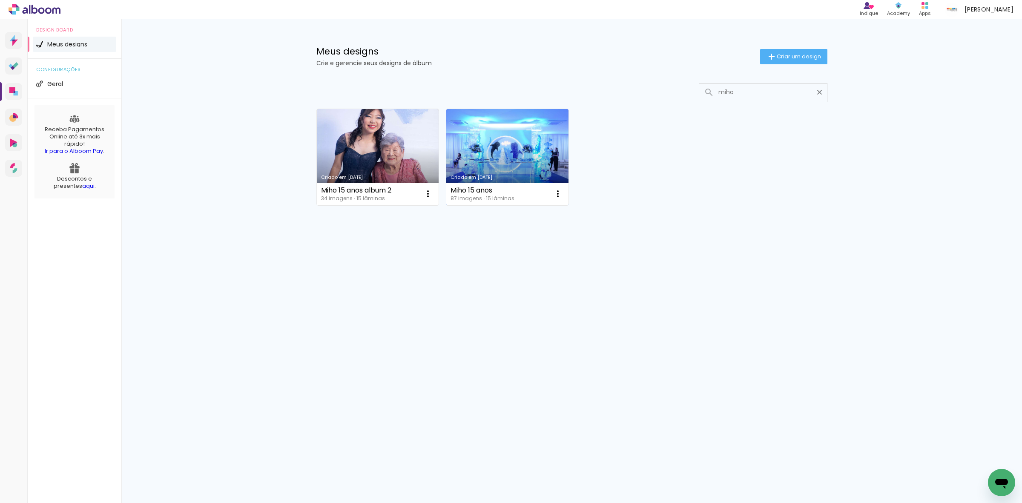
type input "miho"
type paper-input "miho"
click at [505, 147] on link "Criado em [DATE]" at bounding box center [507, 157] width 122 height 96
